Goal: Check status: Check status

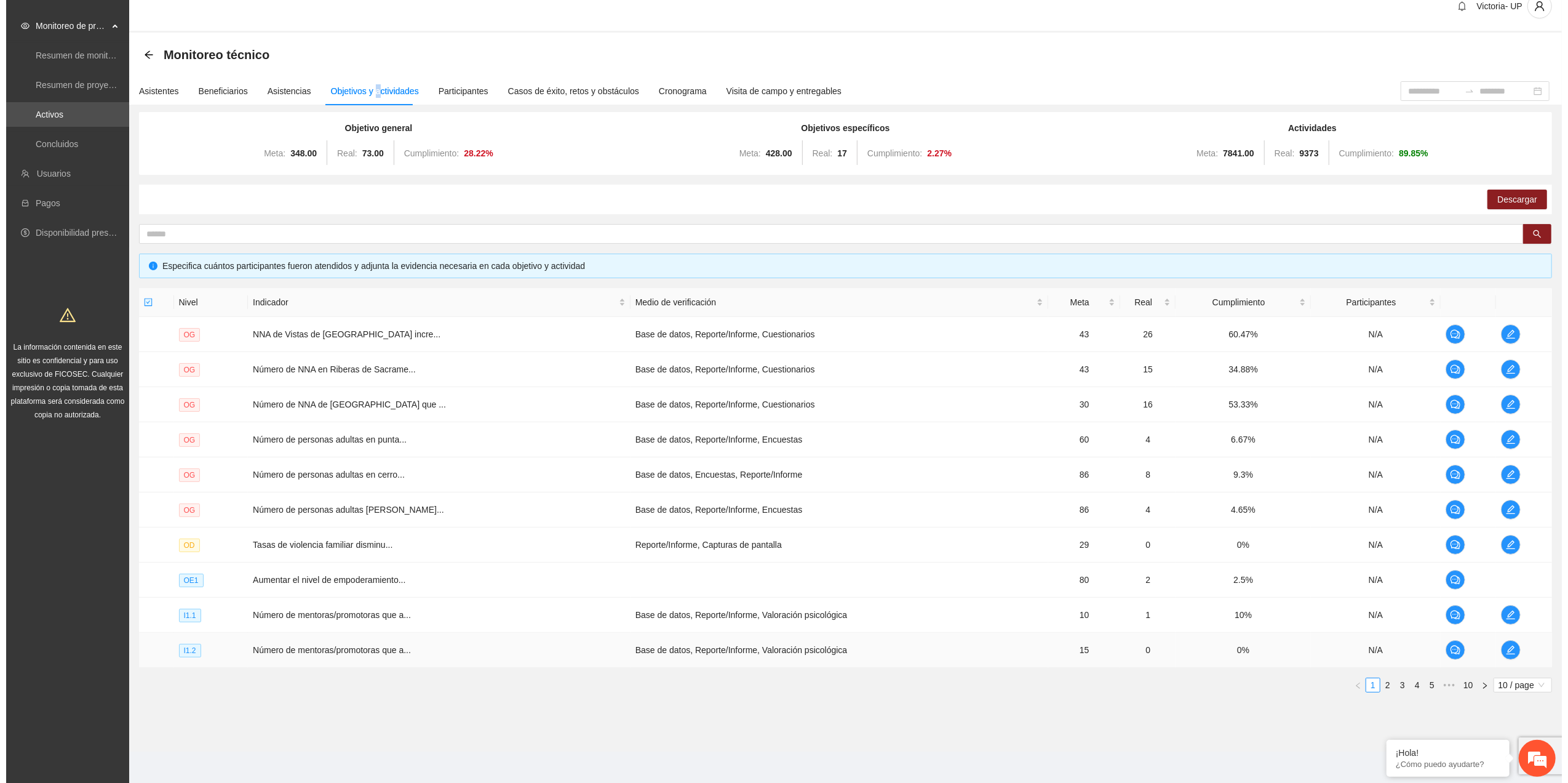
scroll to position [24, 0]
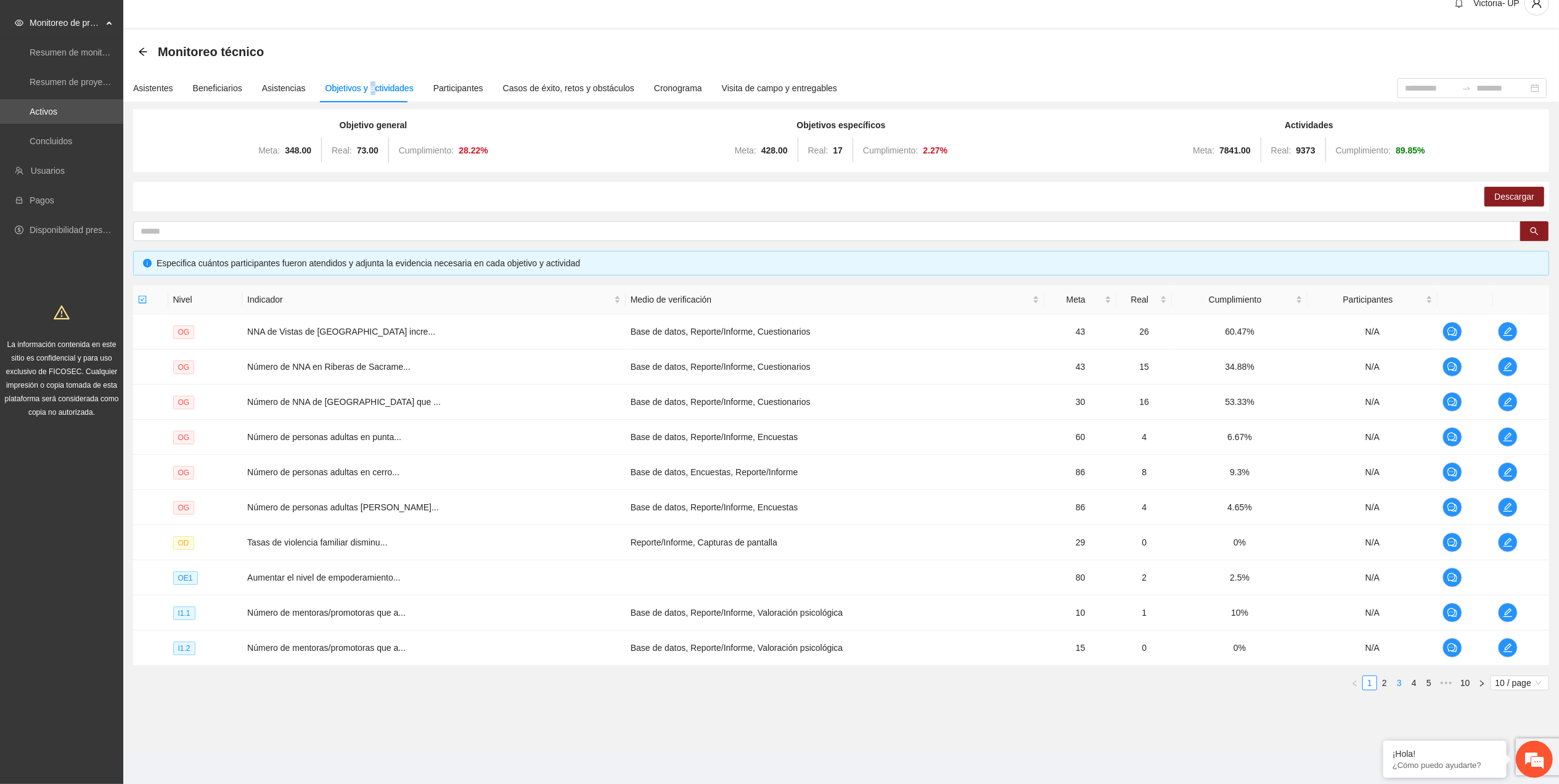
click at [1392, 685] on link "3" at bounding box center [1399, 682] width 14 height 14
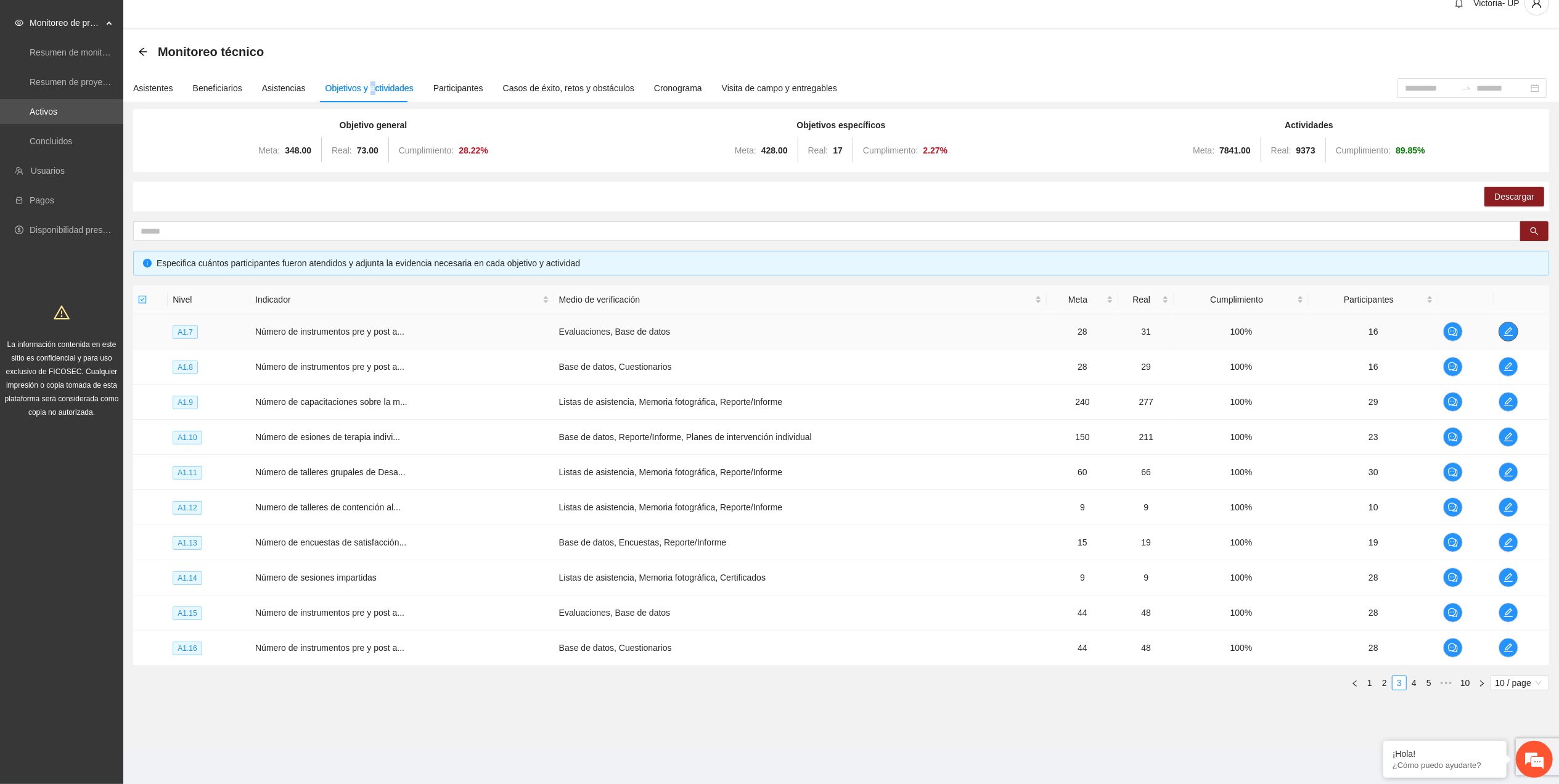
click at [1503, 334] on span "edit" at bounding box center [1509, 331] width 19 height 10
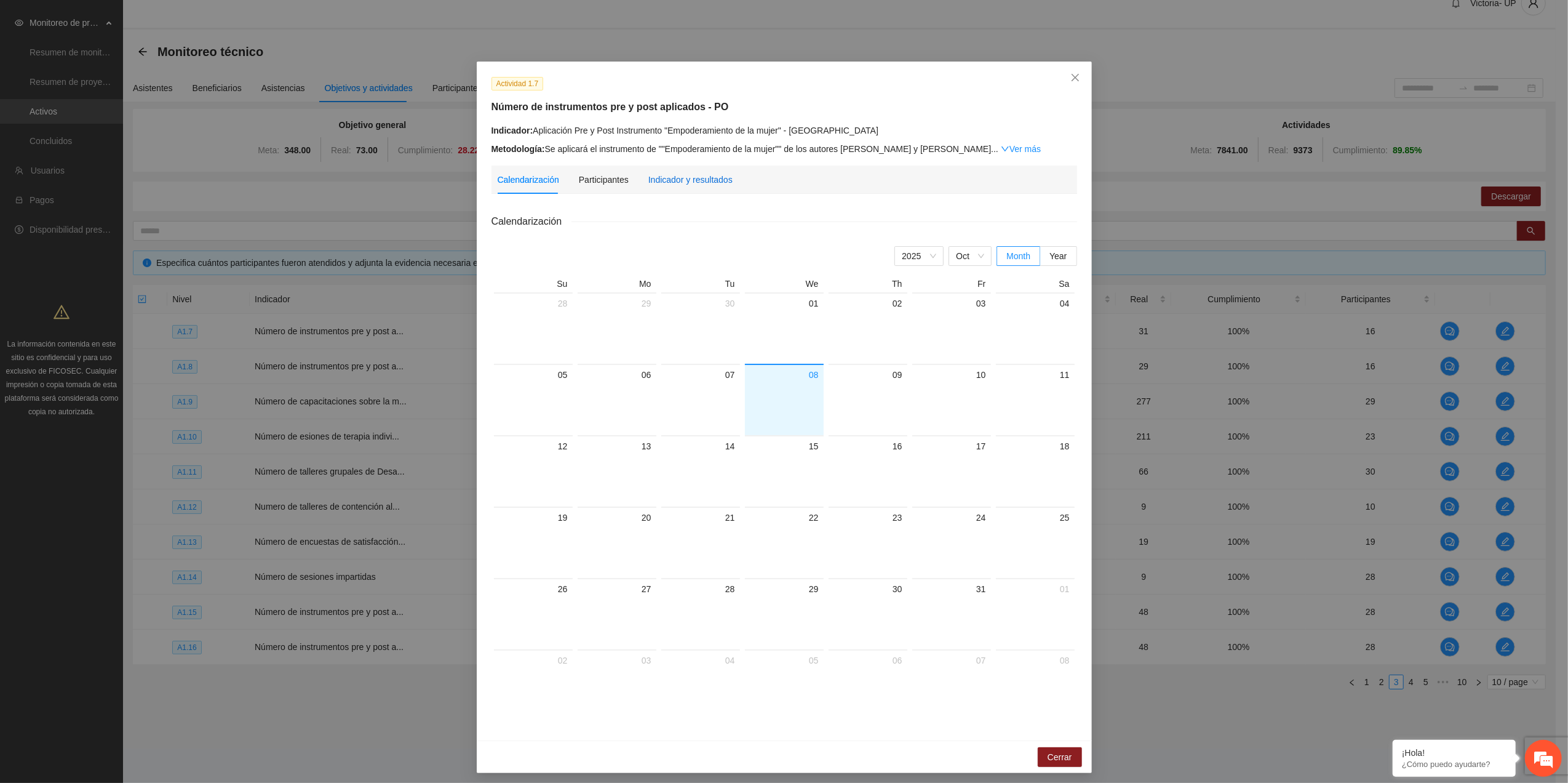
drag, startPoint x: 650, startPoint y: 179, endPoint x: 647, endPoint y: 185, distance: 6.7
click at [650, 181] on div "Indicador y resultados" at bounding box center [690, 179] width 84 height 14
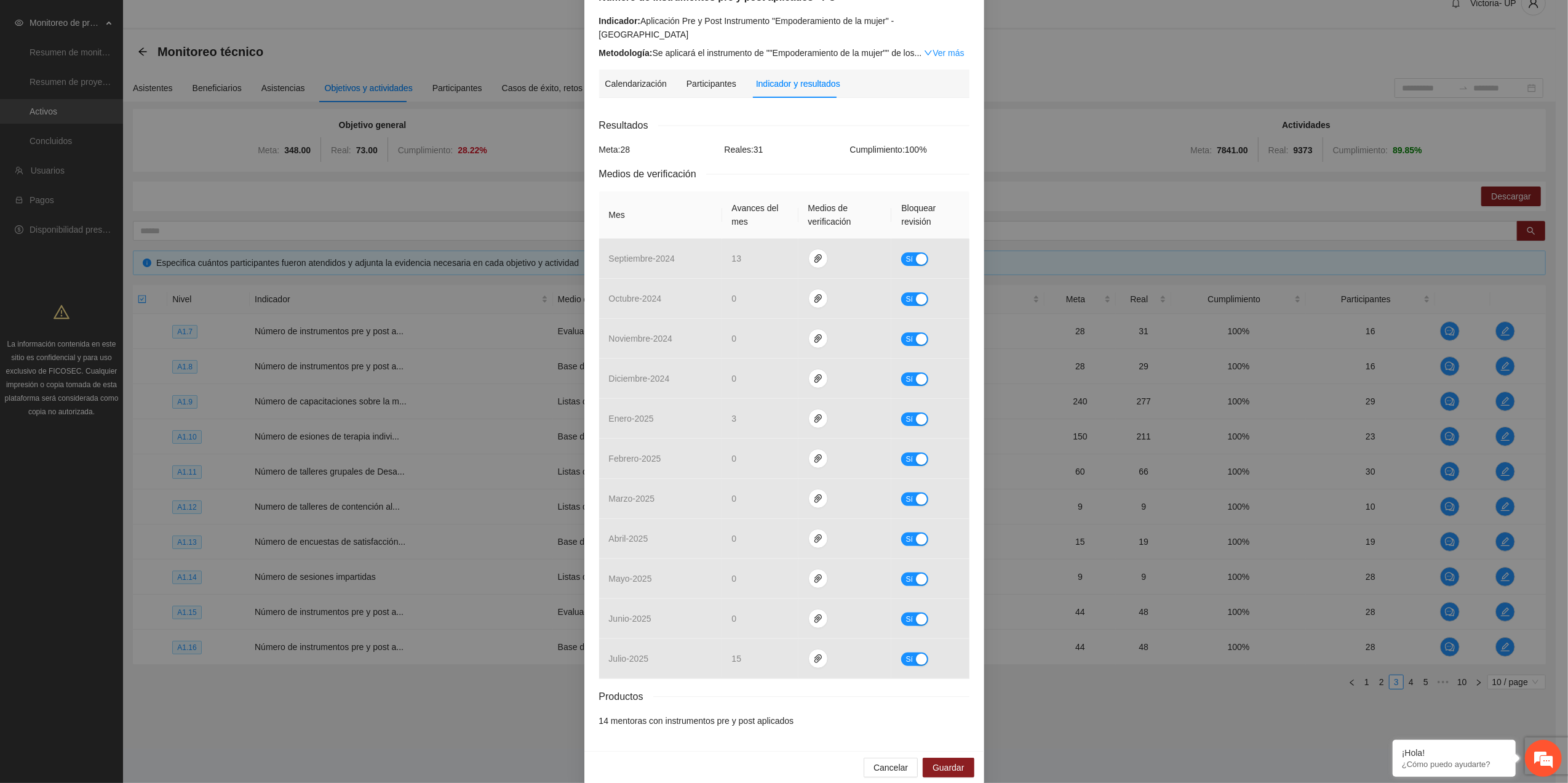
scroll to position [128, 0]
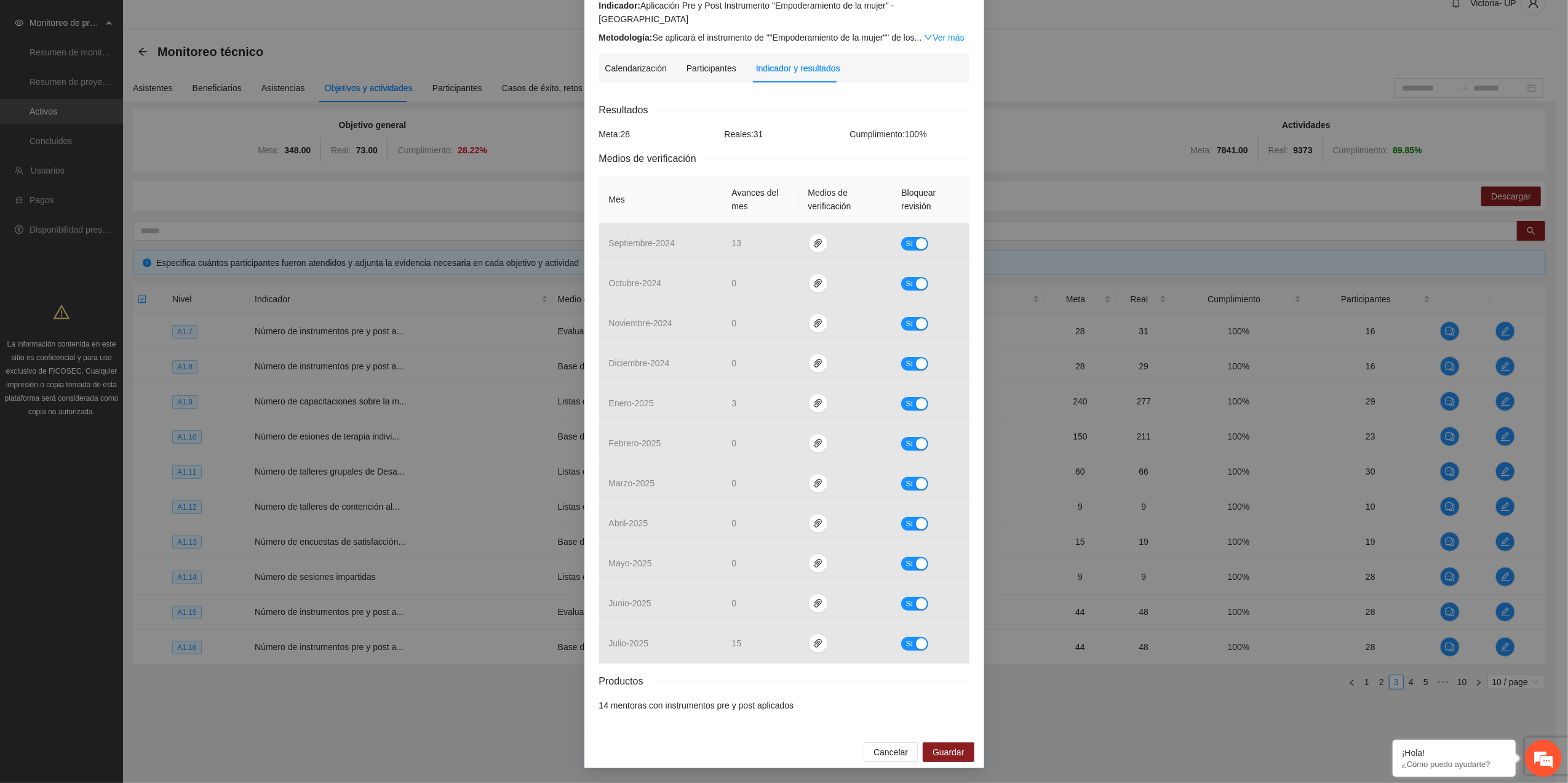
click at [599, 702] on li "14 mentoras con instrumentos pre y post aplicados" at bounding box center [785, 705] width 371 height 14
drag, startPoint x: 594, startPoint y: 703, endPoint x: 831, endPoint y: 703, distance: 237.0
click at [831, 703] on li "14 mentoras con instrumentos pre y post aplicados" at bounding box center [785, 705] width 371 height 14
drag, startPoint x: 831, startPoint y: 703, endPoint x: 753, endPoint y: 699, distance: 78.1
click at [753, 699] on li "14 mentoras con instrumentos pre y post aplicados" at bounding box center [785, 705] width 371 height 14
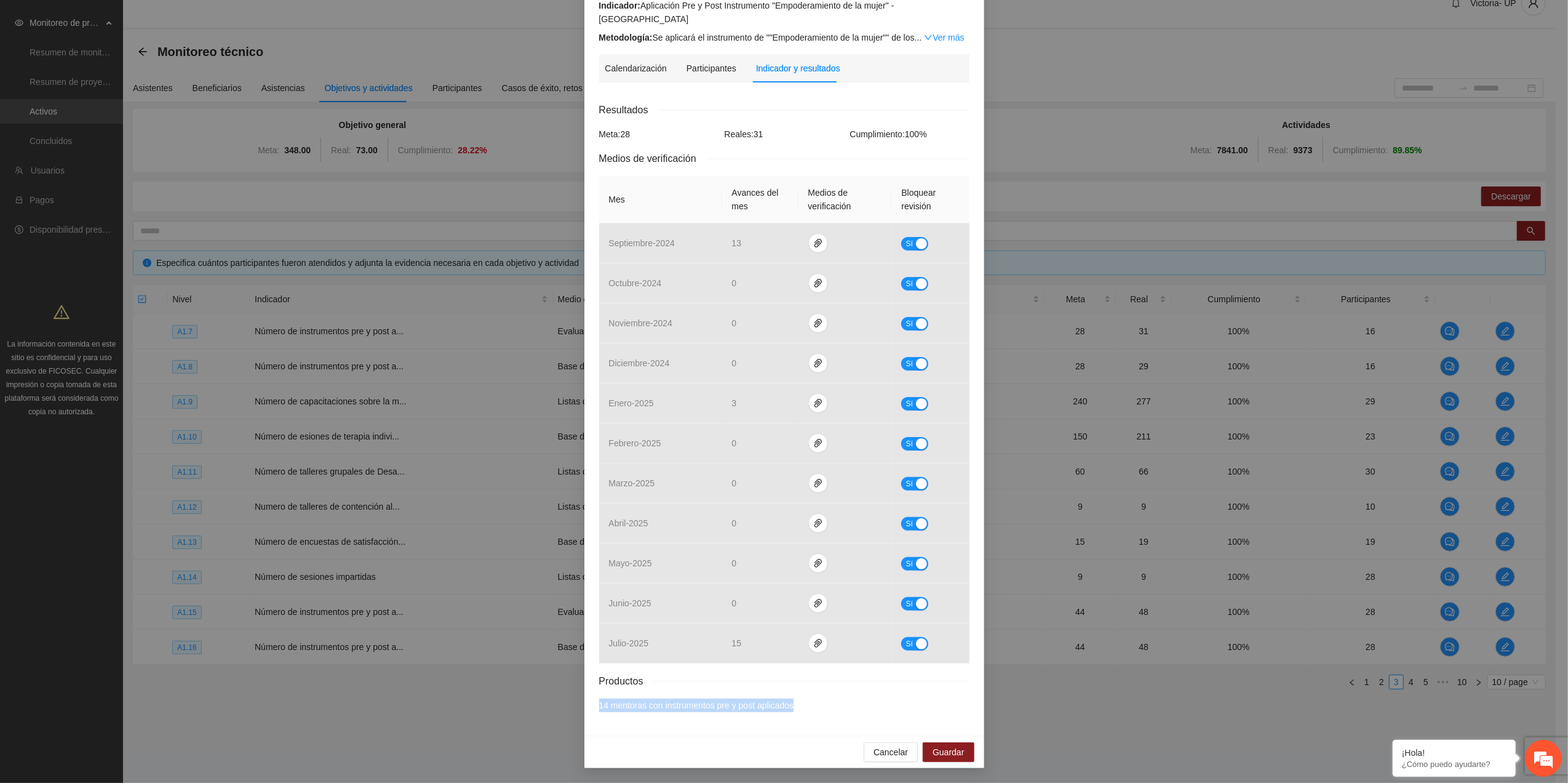
click at [751, 699] on li "14 mentoras con instrumentos pre y post aplicados" at bounding box center [785, 705] width 371 height 14
drag, startPoint x: 591, startPoint y: 704, endPoint x: 601, endPoint y: 711, distance: 12.2
click at [601, 711] on li "14 mentoras con instrumentos pre y post aplicados" at bounding box center [785, 705] width 371 height 14
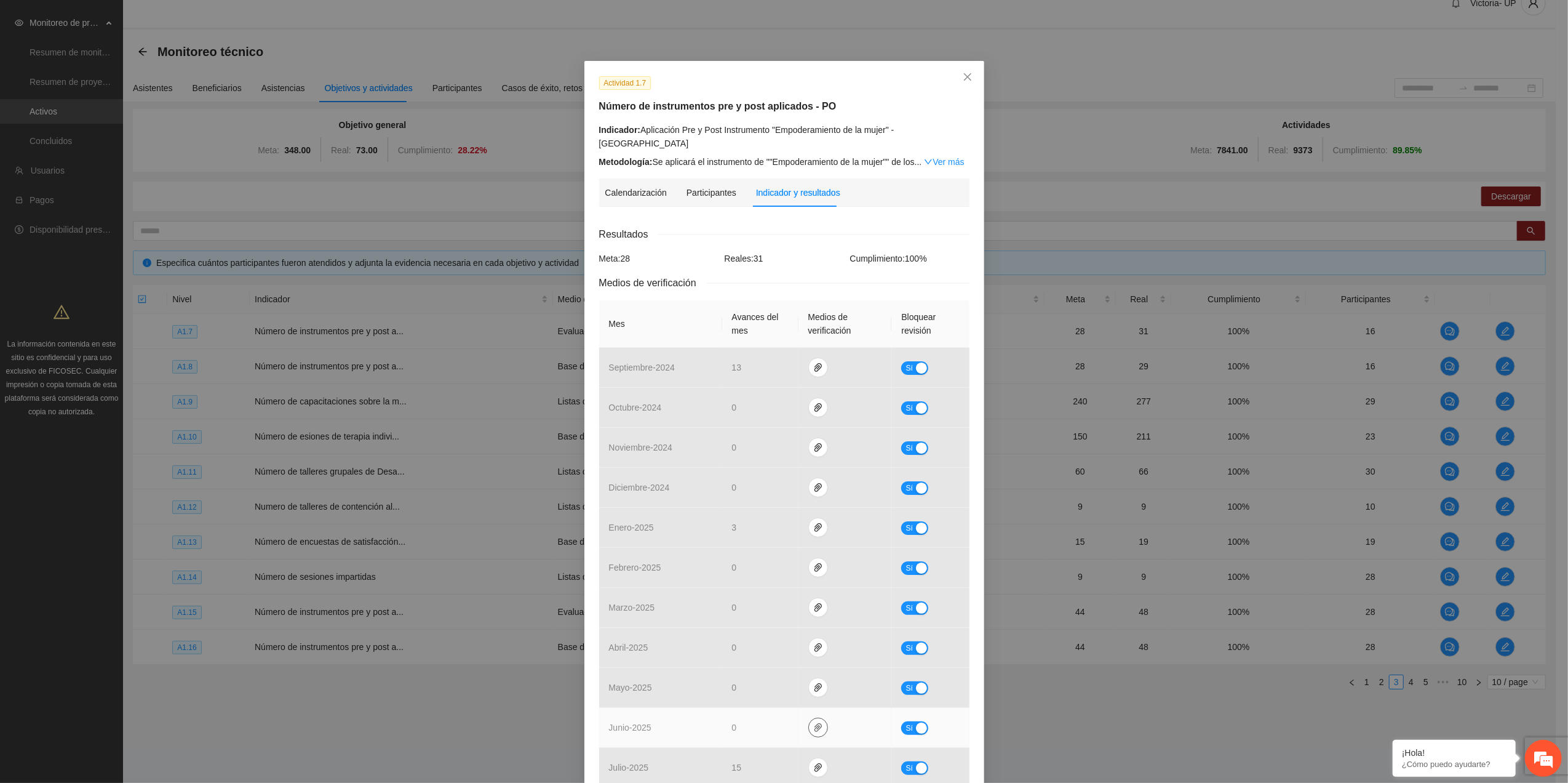
scroll to position [0, 0]
click at [936, 156] on div "Metodología: Se aplicará el instrumento de ""Empoderamiento de la mujer"" de lo…" at bounding box center [785, 162] width 371 height 14
click at [943, 166] on link "Ver más" at bounding box center [944, 162] width 40 height 10
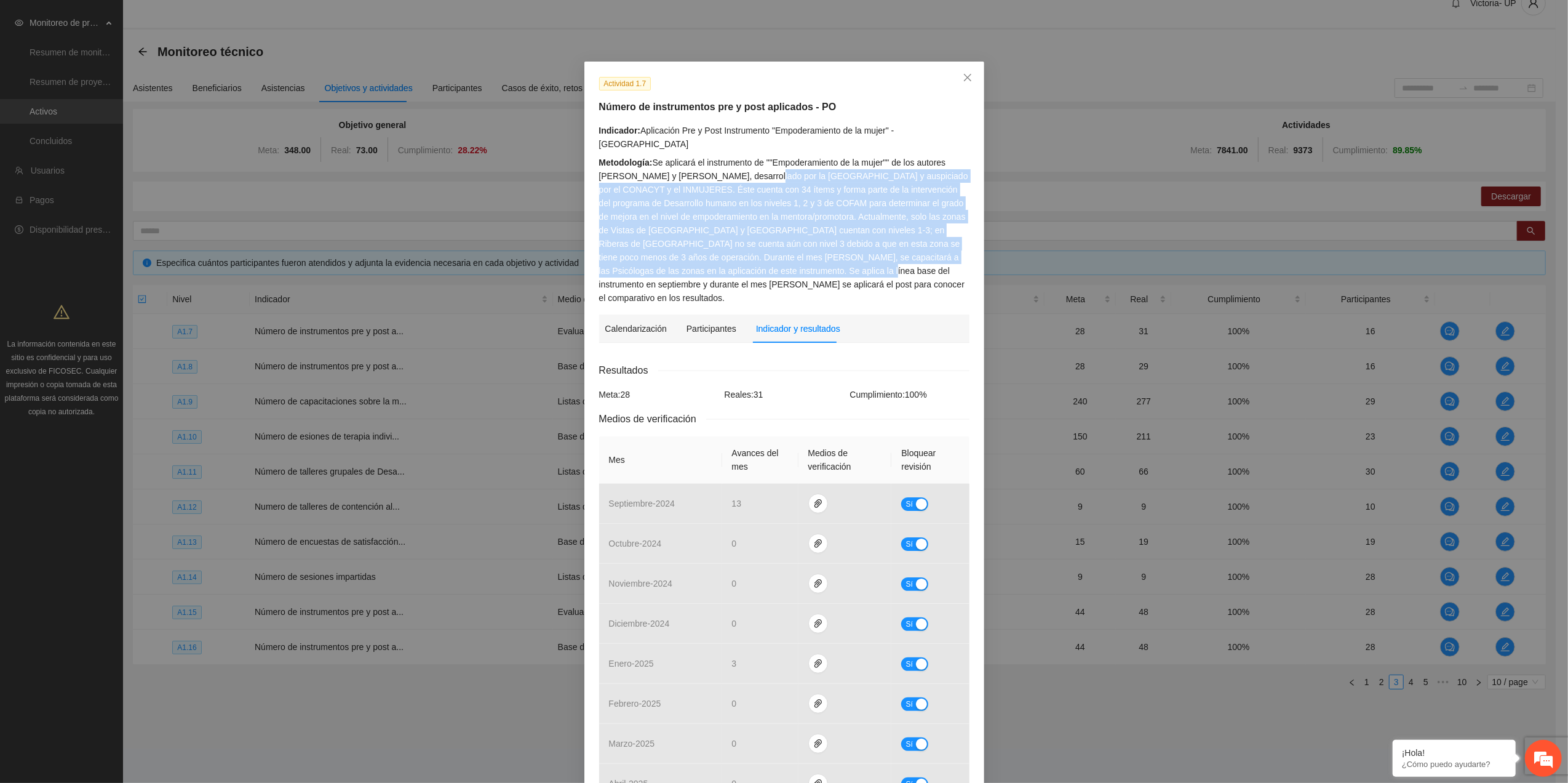
drag, startPoint x: 779, startPoint y: 219, endPoint x: 826, endPoint y: 274, distance: 72.3
click at [826, 274] on div "Metodología: Se aplicará el instrumento de ""Empoderamiento de la mujer"" de lo…" at bounding box center [785, 230] width 371 height 149
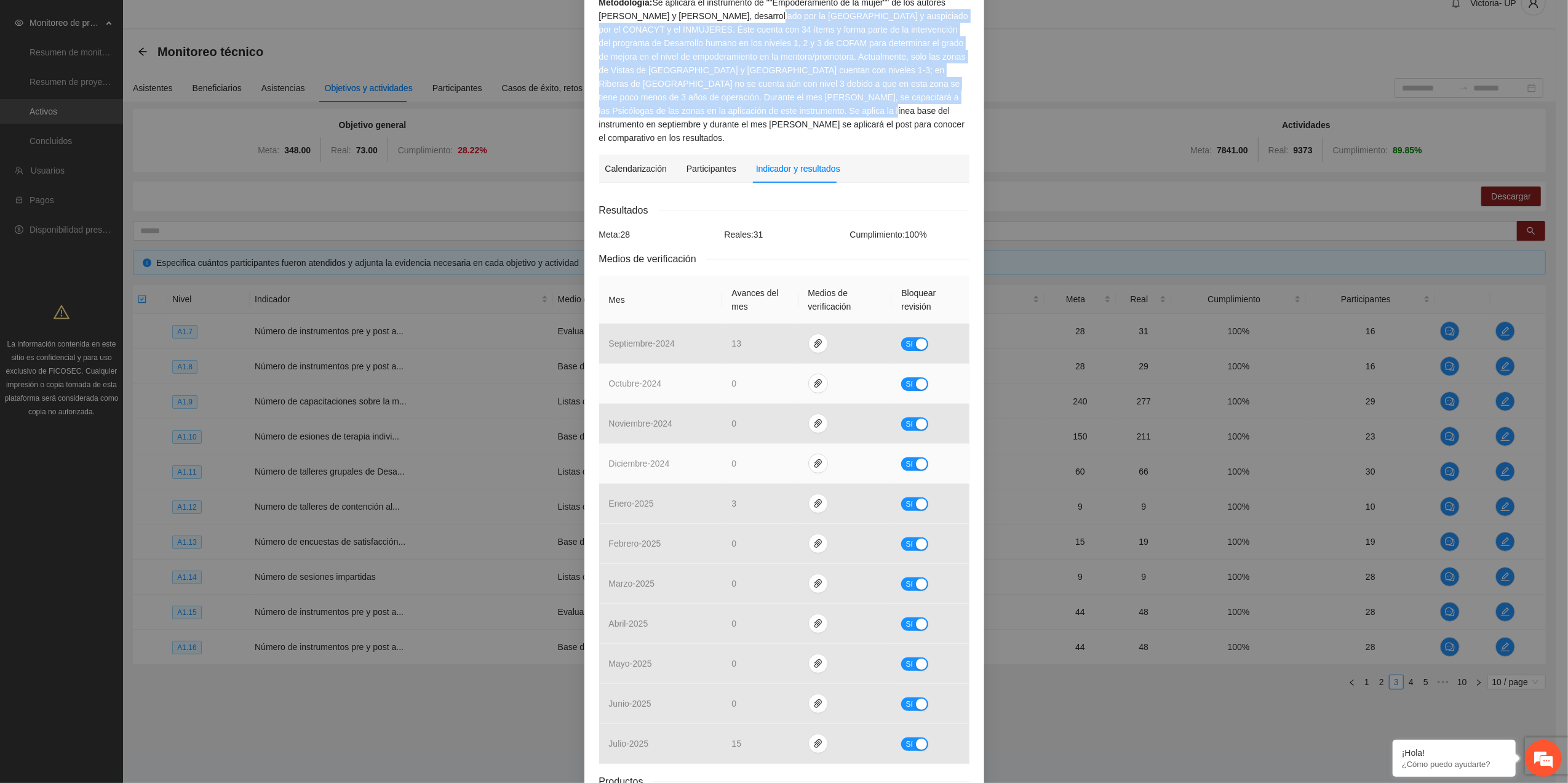
scroll to position [263, 0]
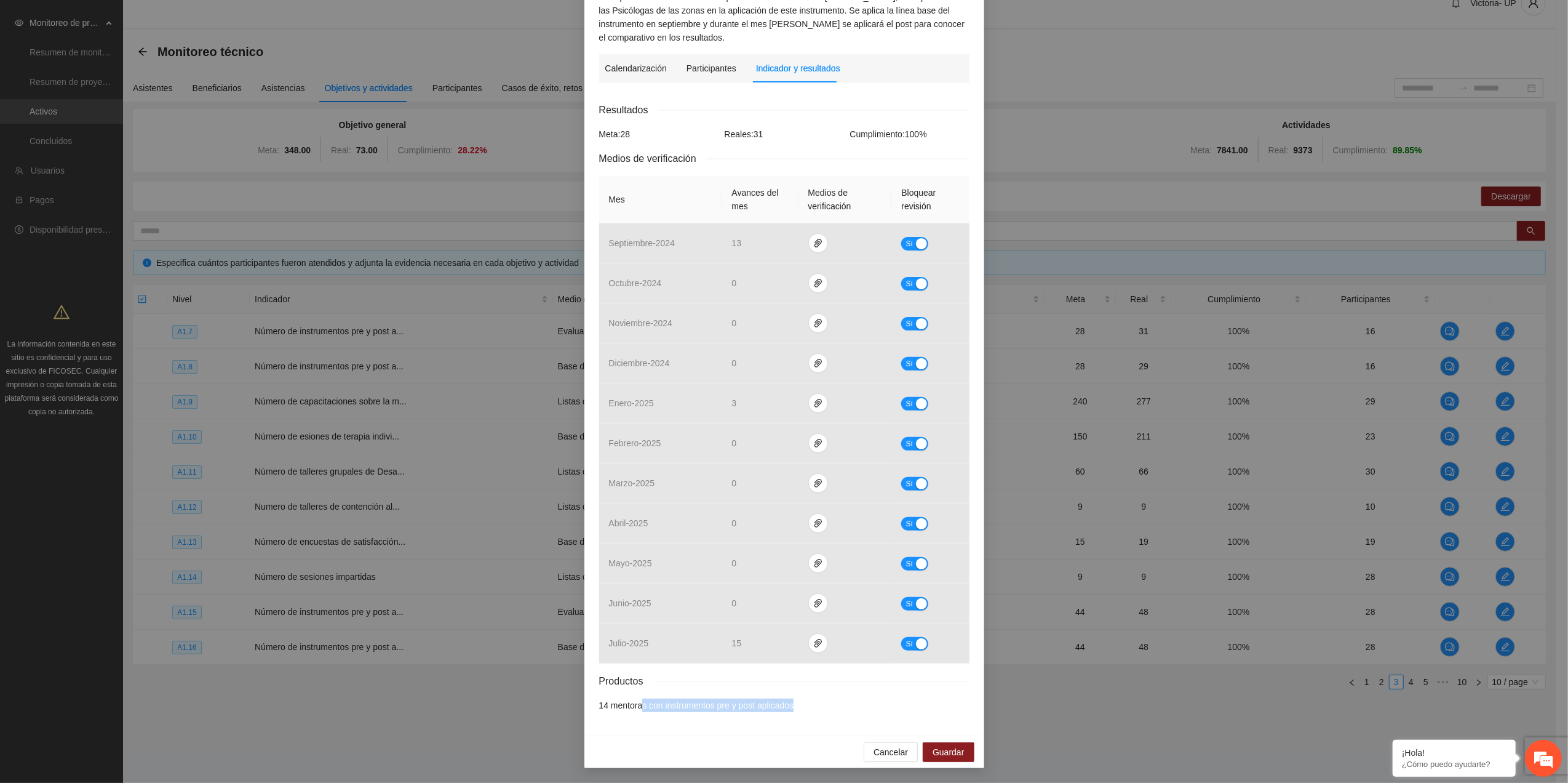
drag, startPoint x: 637, startPoint y: 703, endPoint x: 810, endPoint y: 709, distance: 173.1
click at [810, 709] on li "14 mentoras con instrumentos pre y post aplicados" at bounding box center [785, 705] width 371 height 14
drag, startPoint x: 810, startPoint y: 709, endPoint x: 777, endPoint y: 729, distance: 38.6
click at [770, 720] on div "Calendarización [DATE] Month Year Su Mo Tu We Th Fr Sa 28 29 30 01 02 03 04 05 …" at bounding box center [785, 406] width 371 height 628
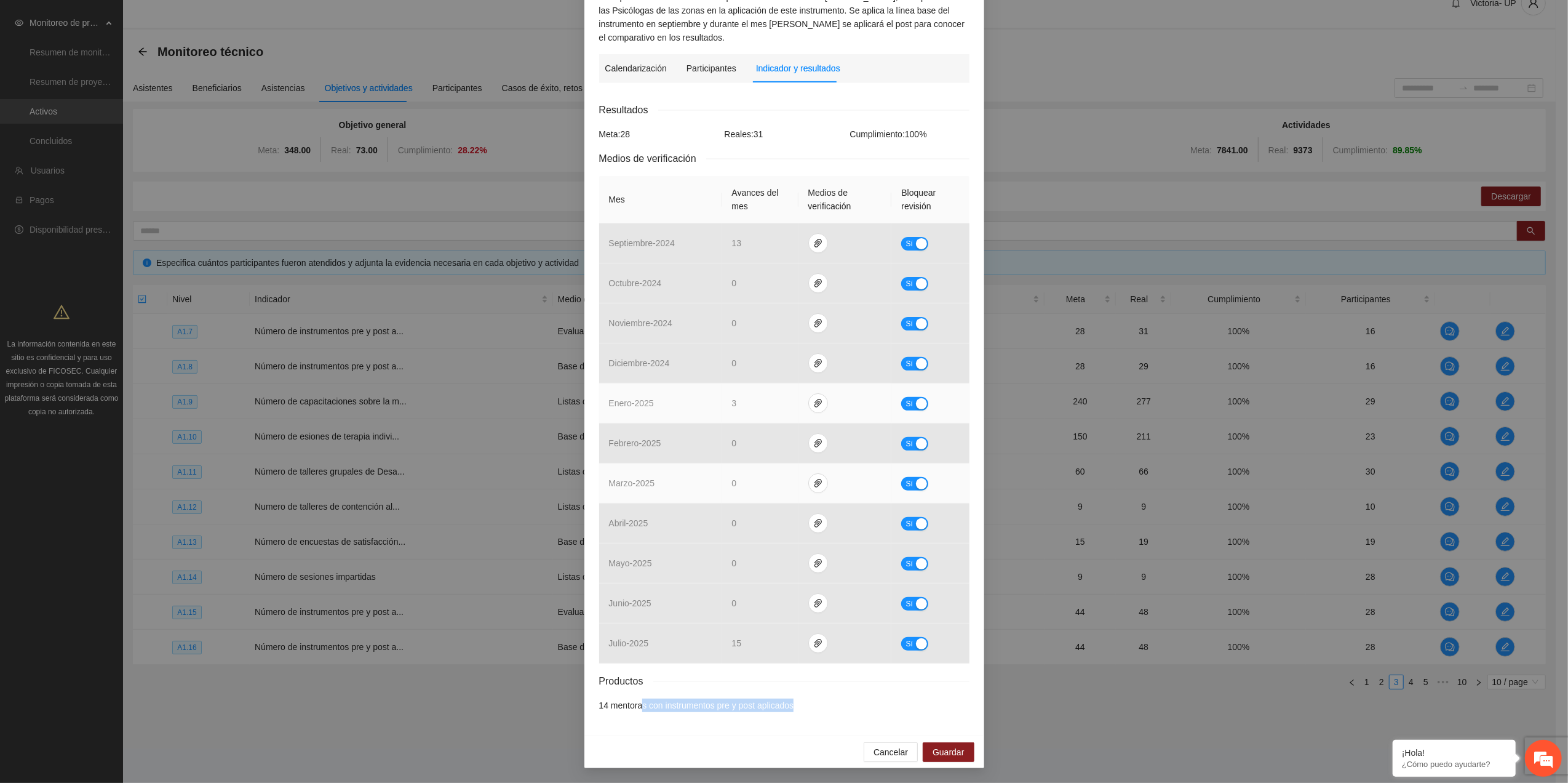
scroll to position [0, 0]
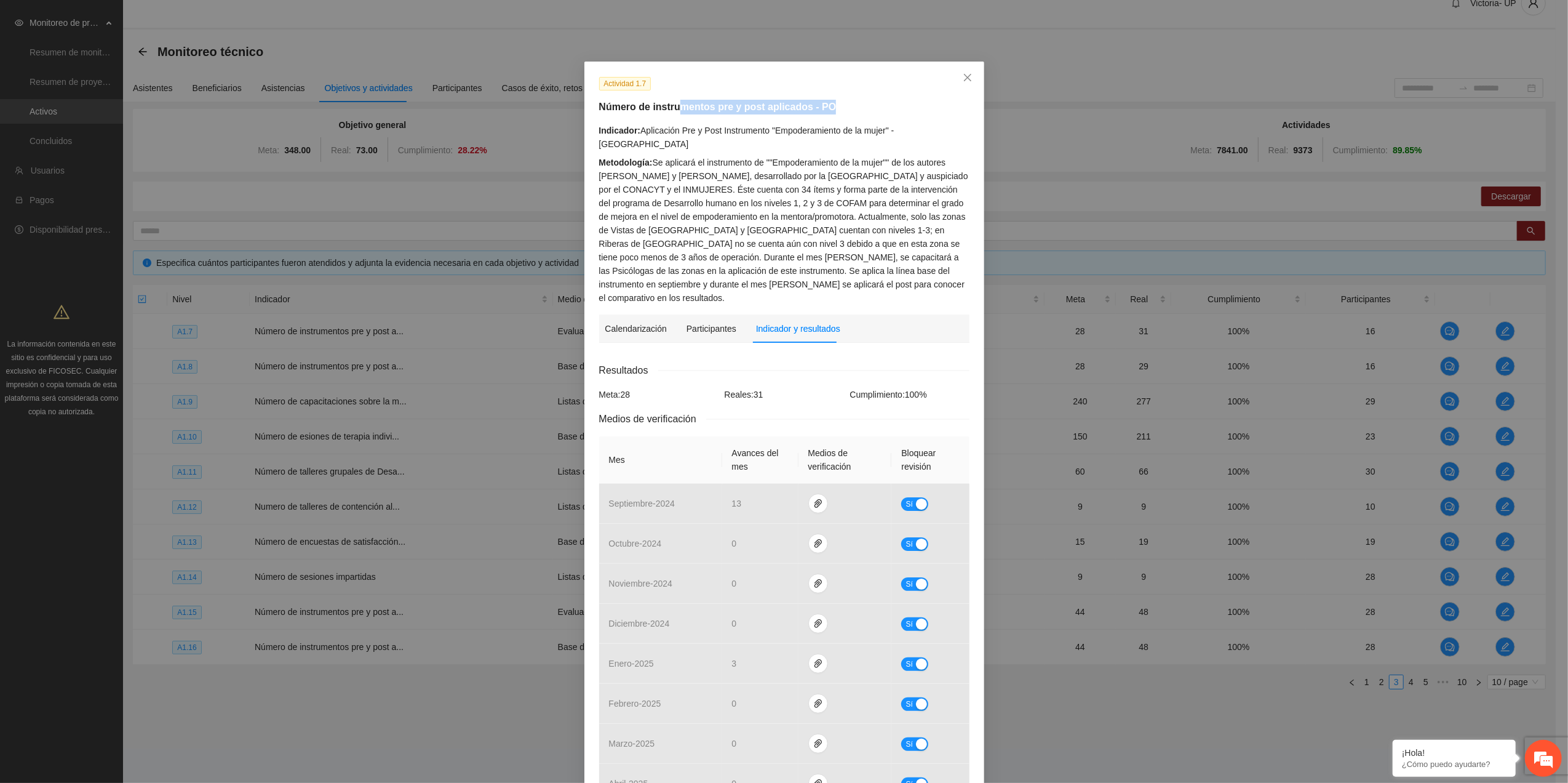
drag, startPoint x: 753, startPoint y: 119, endPoint x: 766, endPoint y: 121, distance: 13.2
click at [766, 121] on div "Actividad 1.7 Número de instrumentos pre y post aplicados - PO Indicador: Aplic…" at bounding box center [784, 191] width 380 height 228
drag, startPoint x: 766, startPoint y: 121, endPoint x: 899, endPoint y: 144, distance: 135.0
click at [899, 144] on div "Indicador: Aplicación Pre y Post Instrumento "Empoderamiento de la mujer" - [GE…" at bounding box center [785, 137] width 371 height 27
drag, startPoint x: 968, startPoint y: 75, endPoint x: 774, endPoint y: 55, distance: 195.0
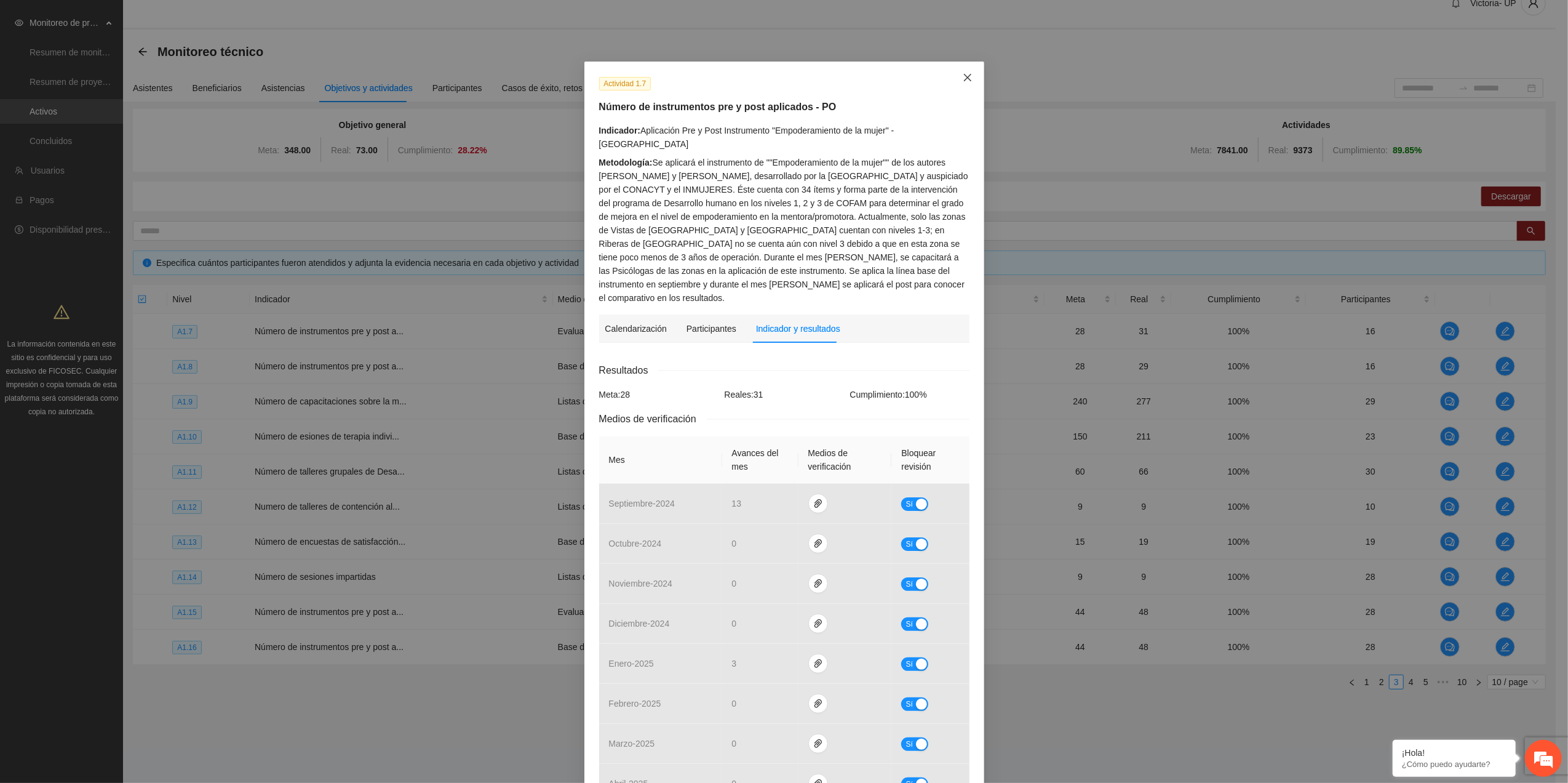
click at [967, 75] on span "Close" at bounding box center [967, 78] width 33 height 33
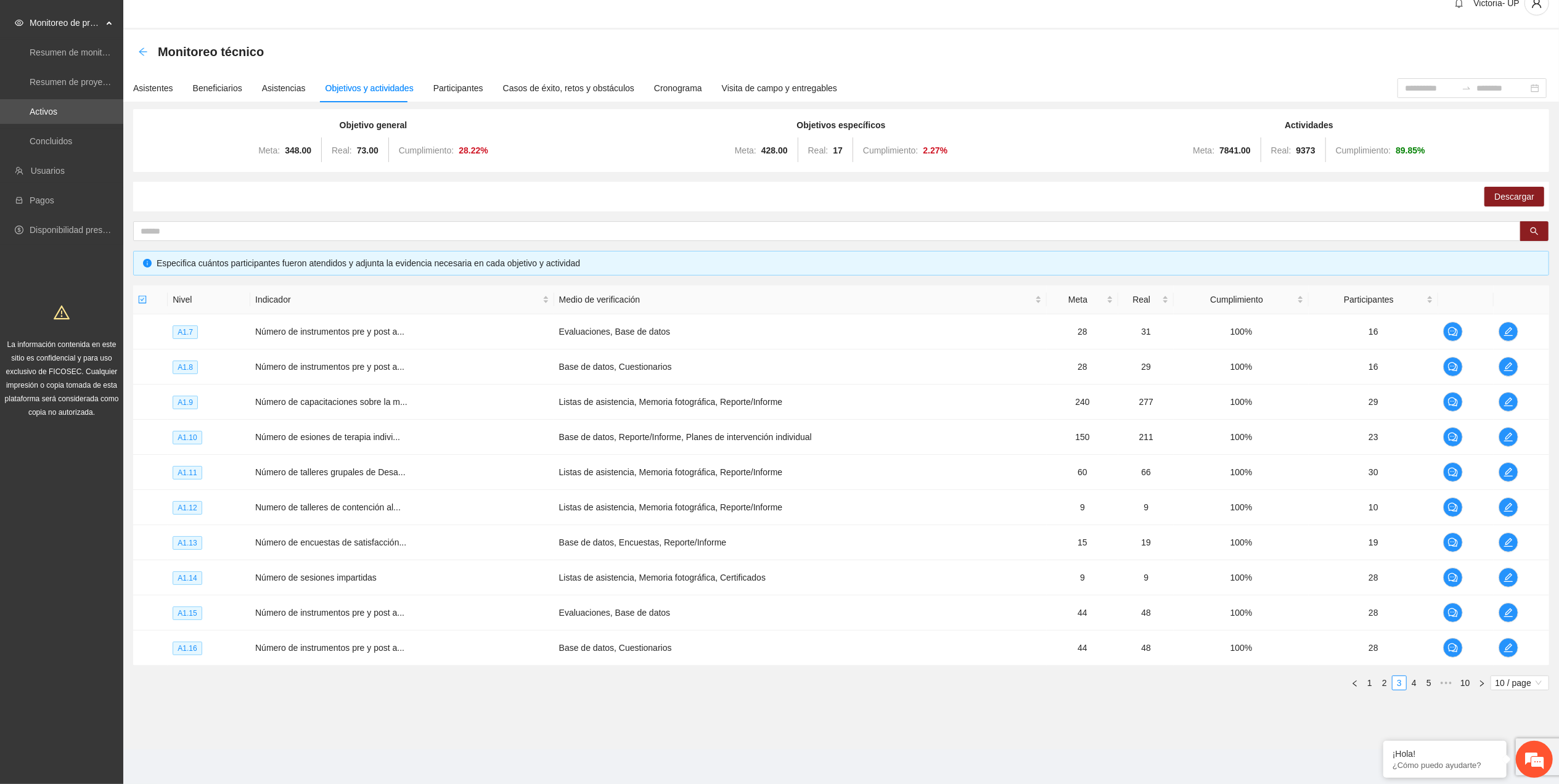
click at [143, 50] on icon "arrow-left" at bounding box center [143, 52] width 10 height 10
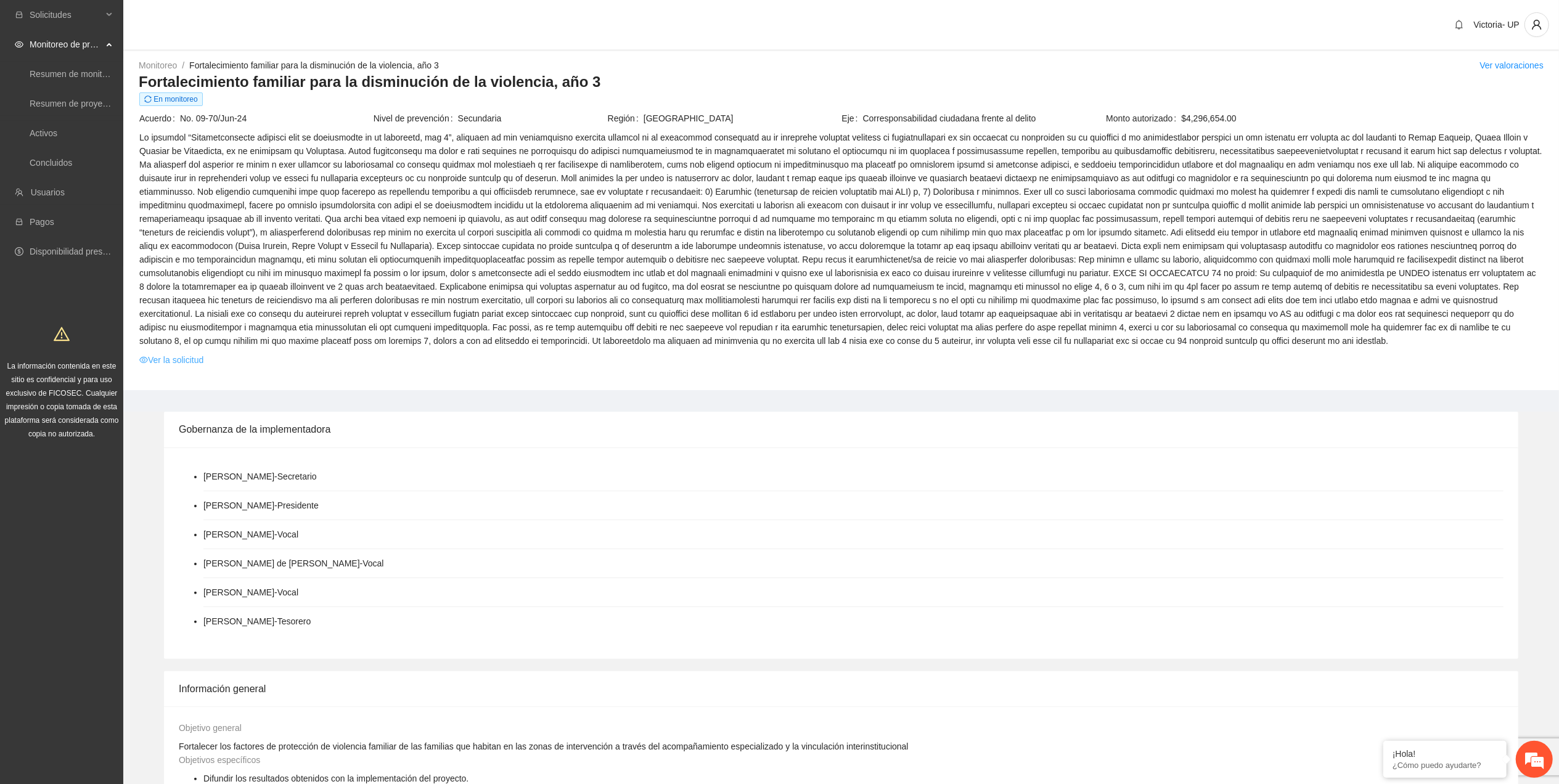
click at [154, 357] on link "Ver la solicitud" at bounding box center [171, 360] width 64 height 14
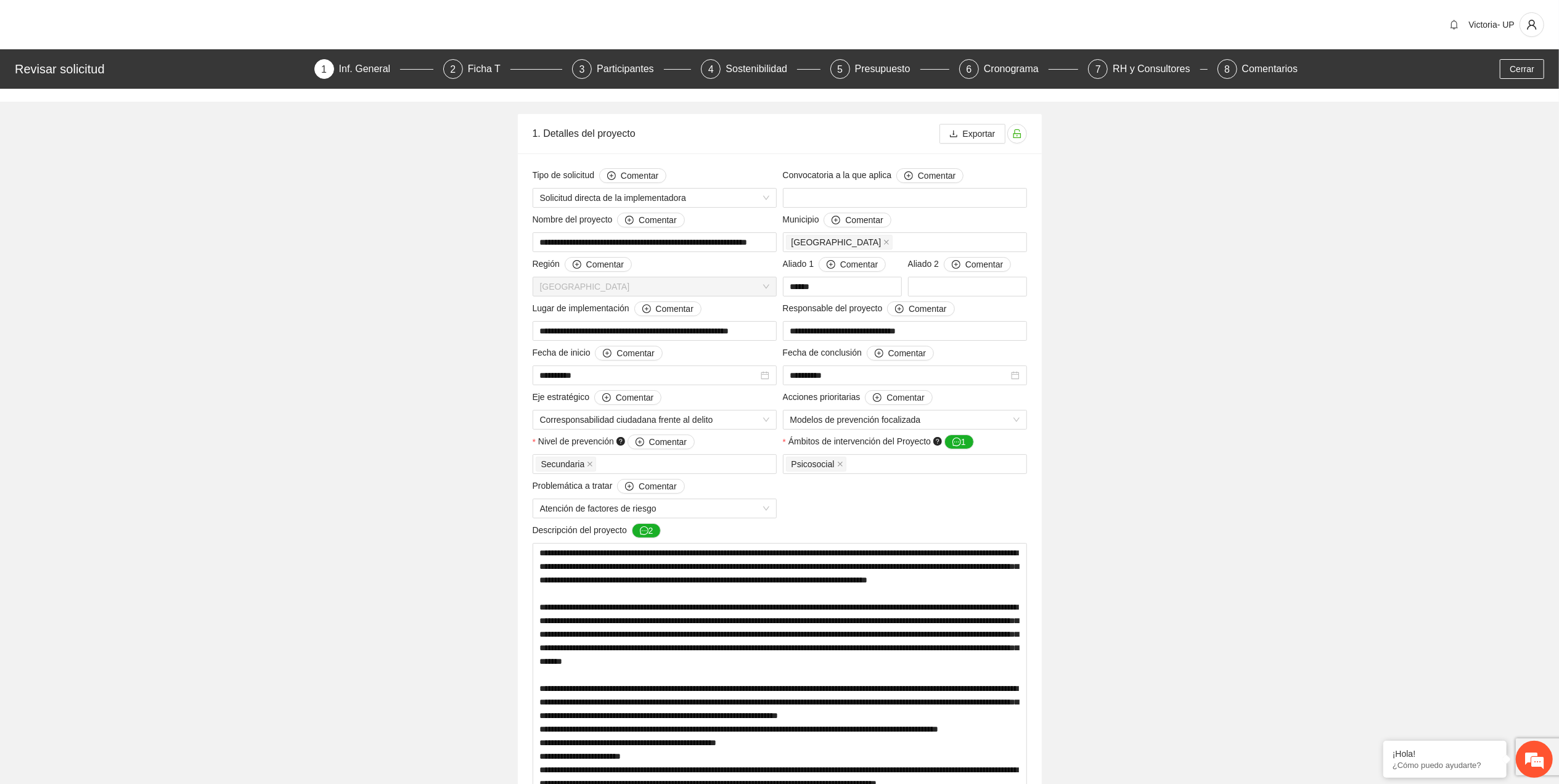
drag, startPoint x: 488, startPoint y: 67, endPoint x: 705, endPoint y: 180, distance: 244.7
click at [488, 68] on div "Ficha T" at bounding box center [489, 69] width 42 height 20
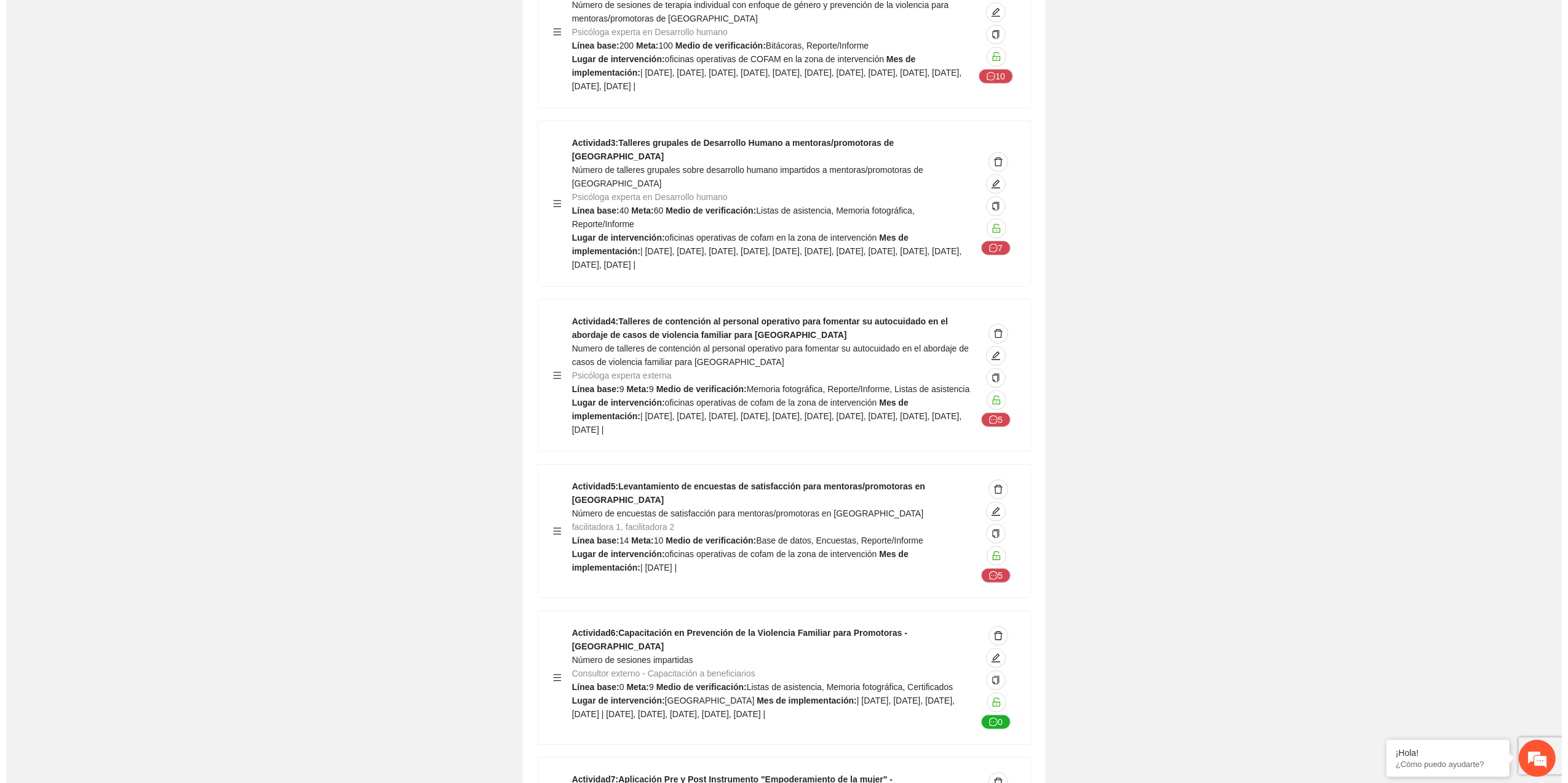
scroll to position [5333, 0]
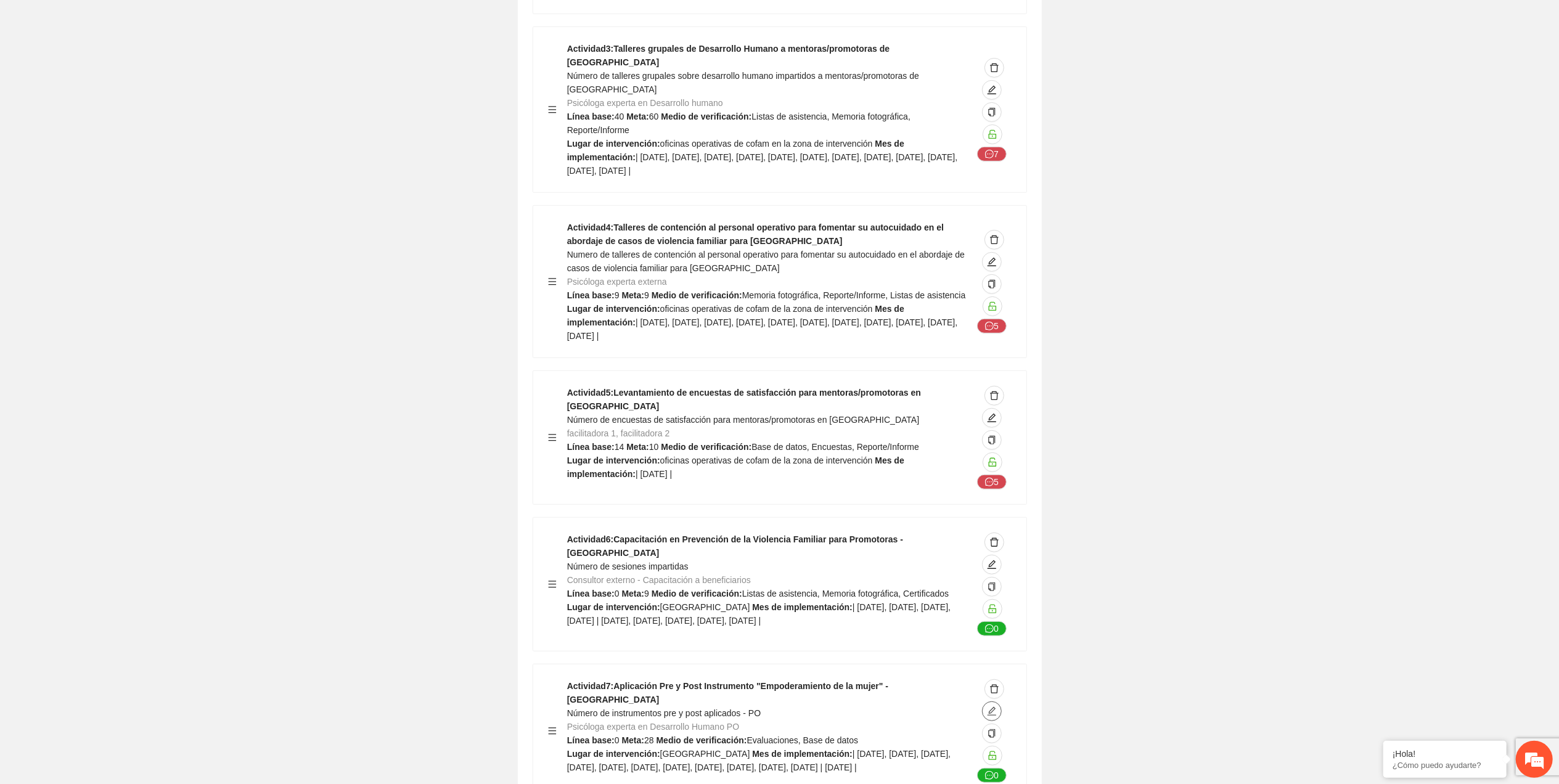
click at [997, 706] on span "edit" at bounding box center [992, 711] width 19 height 10
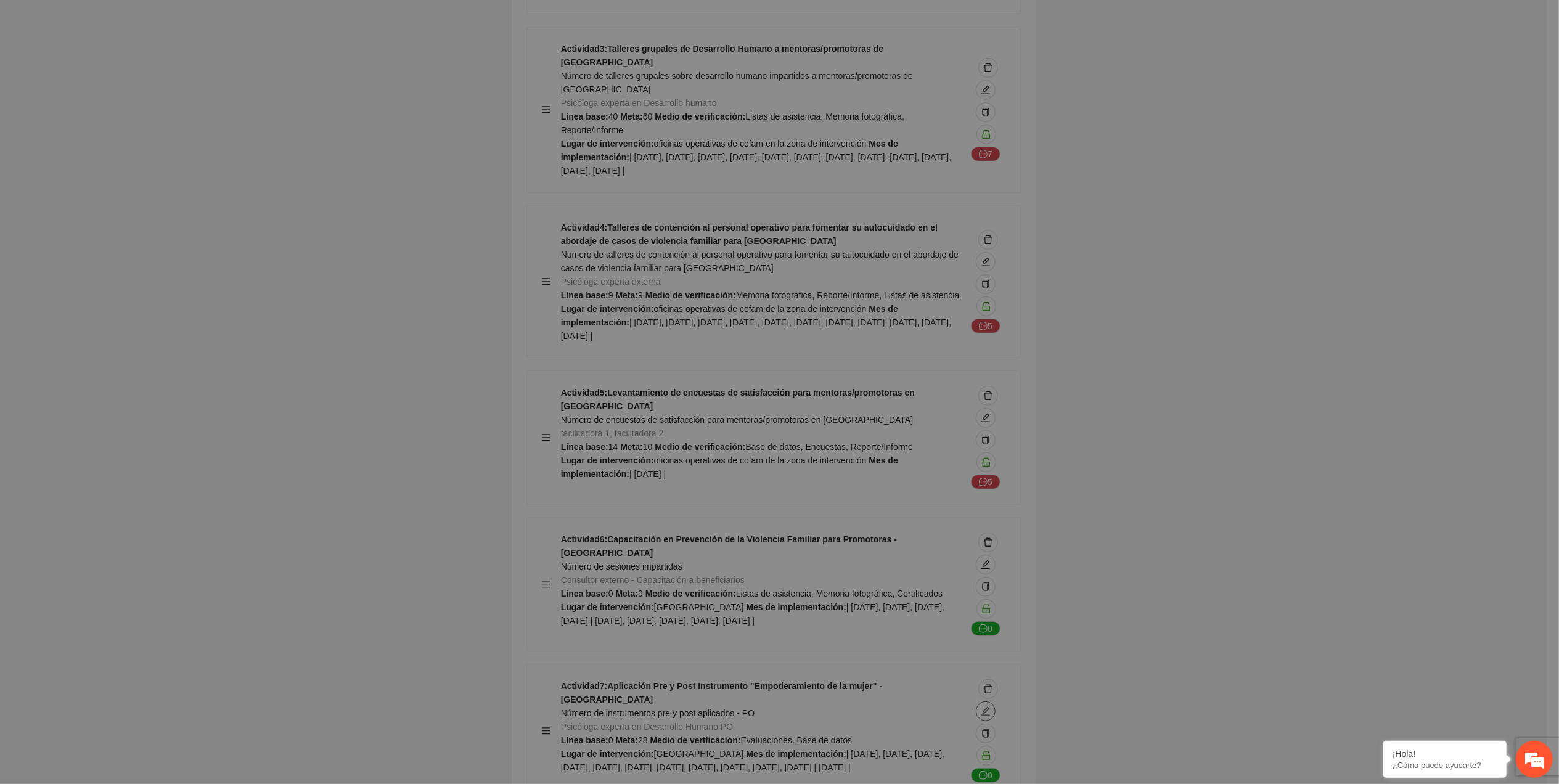
type textarea "**********"
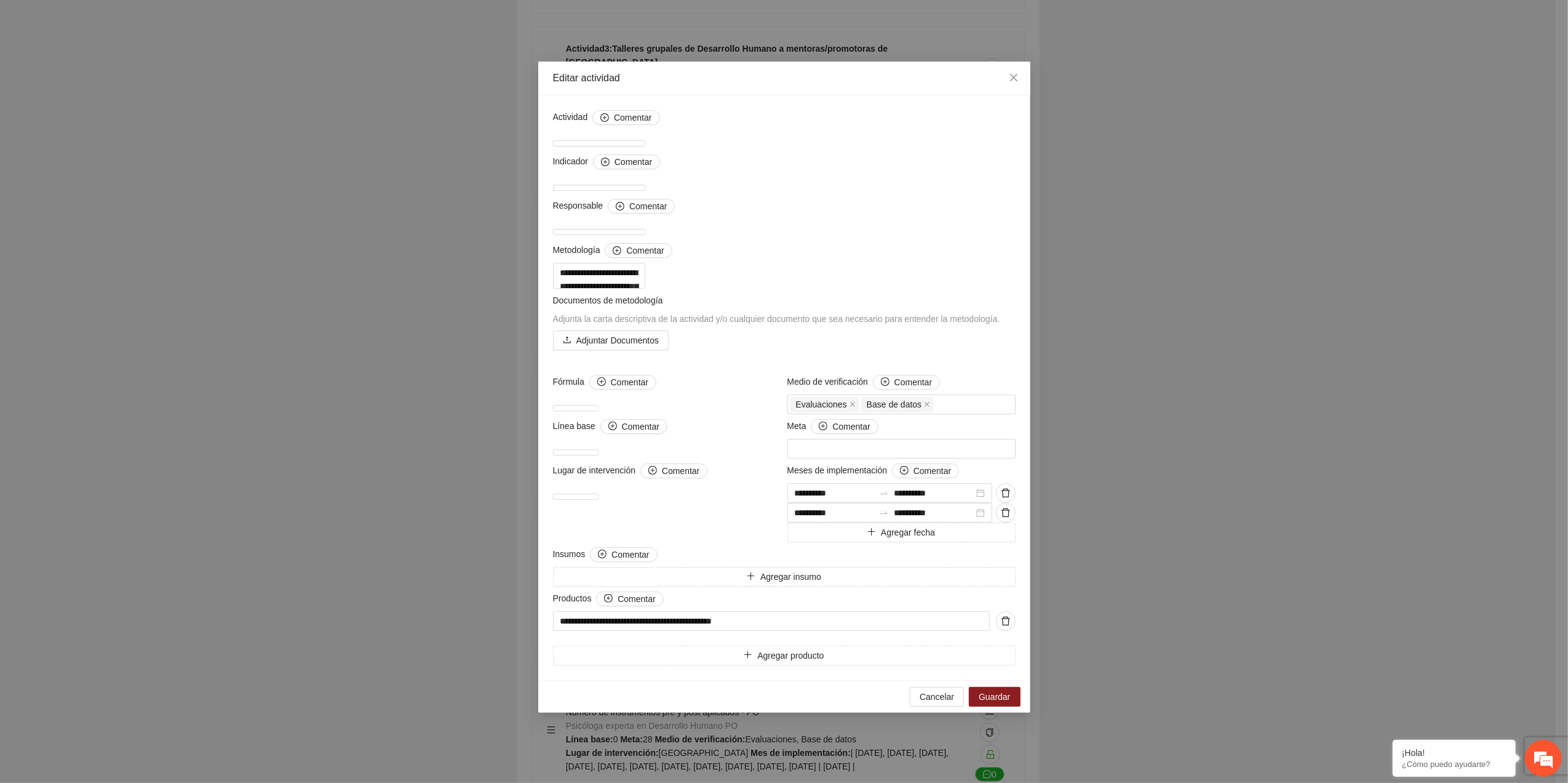
click at [1141, 217] on div "**********" at bounding box center [784, 391] width 1568 height 783
drag, startPoint x: 1002, startPoint y: 70, endPoint x: 861, endPoint y: 107, distance: 145.8
click at [1002, 71] on span "Close" at bounding box center [1013, 78] width 33 height 33
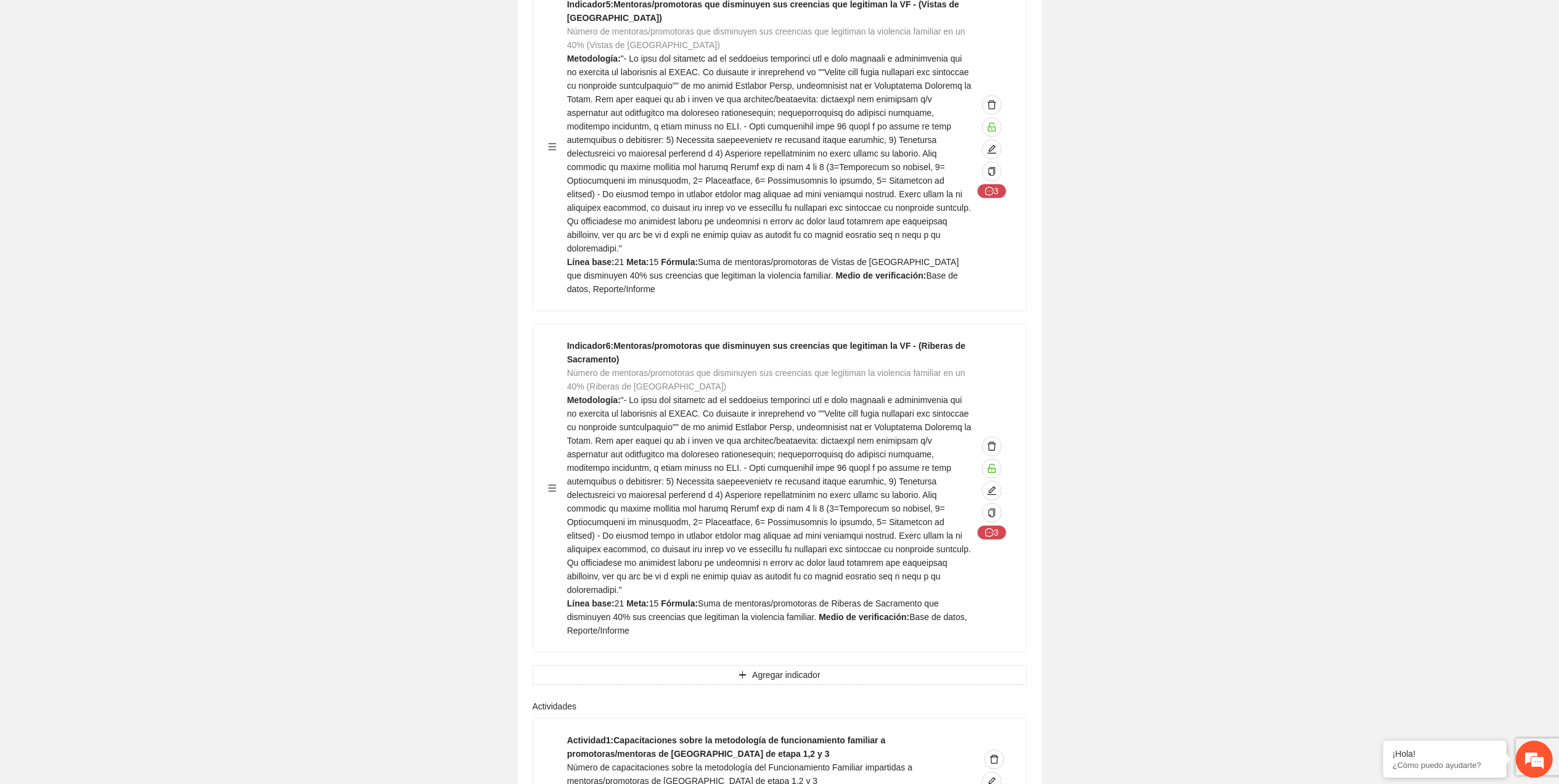
scroll to position [4025, 0]
